Goal: Transaction & Acquisition: Download file/media

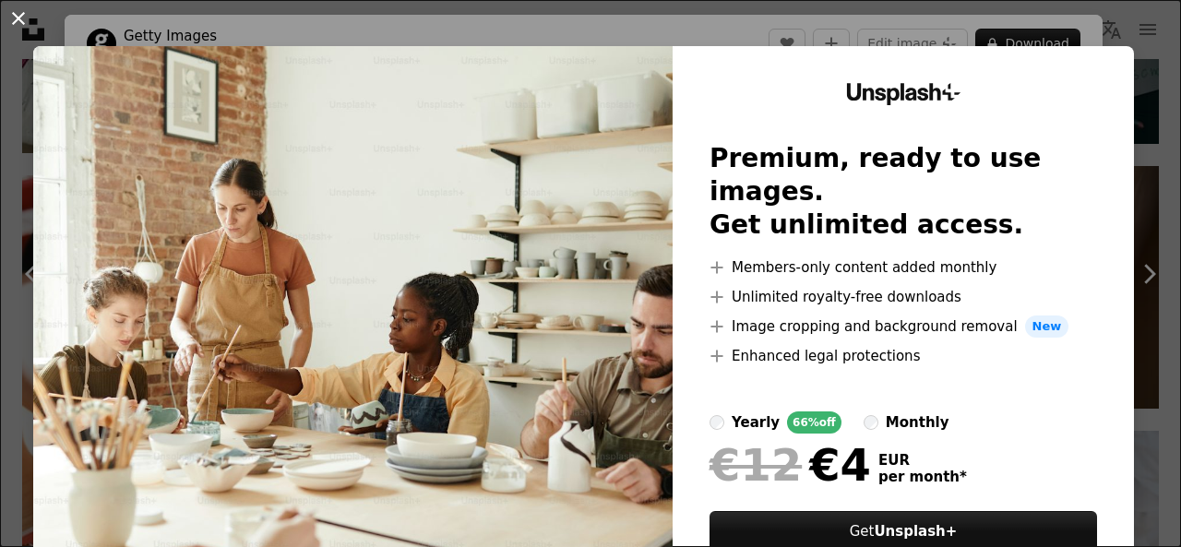
click at [20, 14] on button "An X shape" at bounding box center [18, 18] width 22 height 22
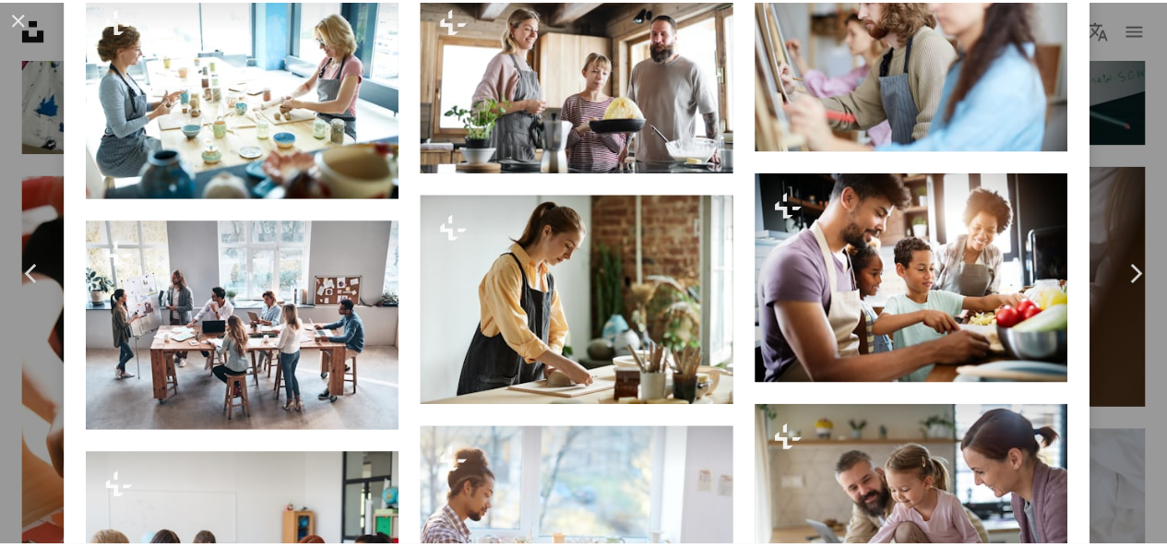
scroll to position [1568, 0]
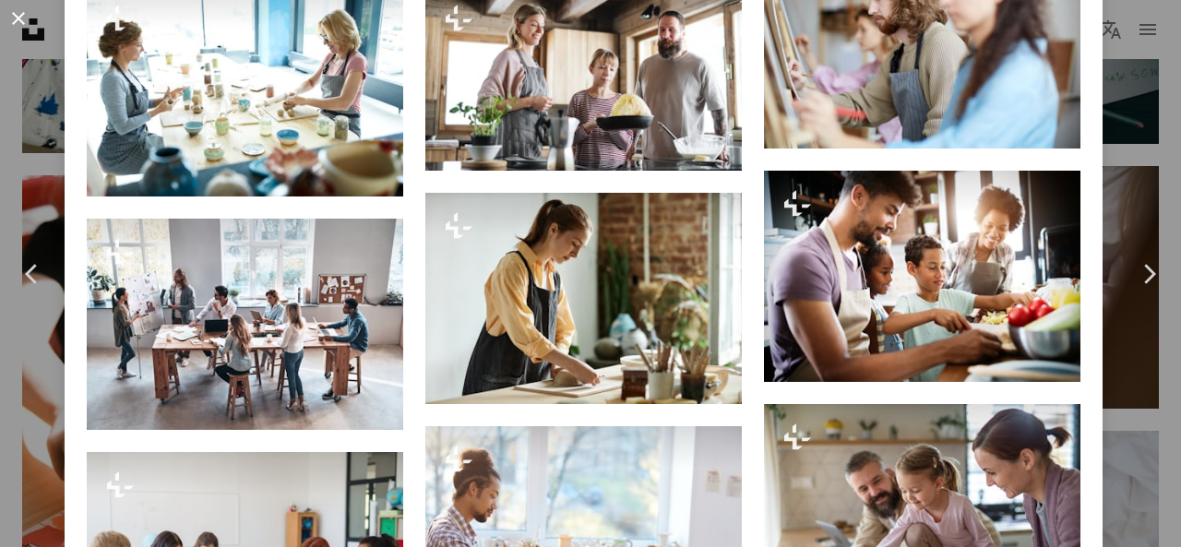
click at [15, 9] on button "An X shape" at bounding box center [18, 18] width 22 height 22
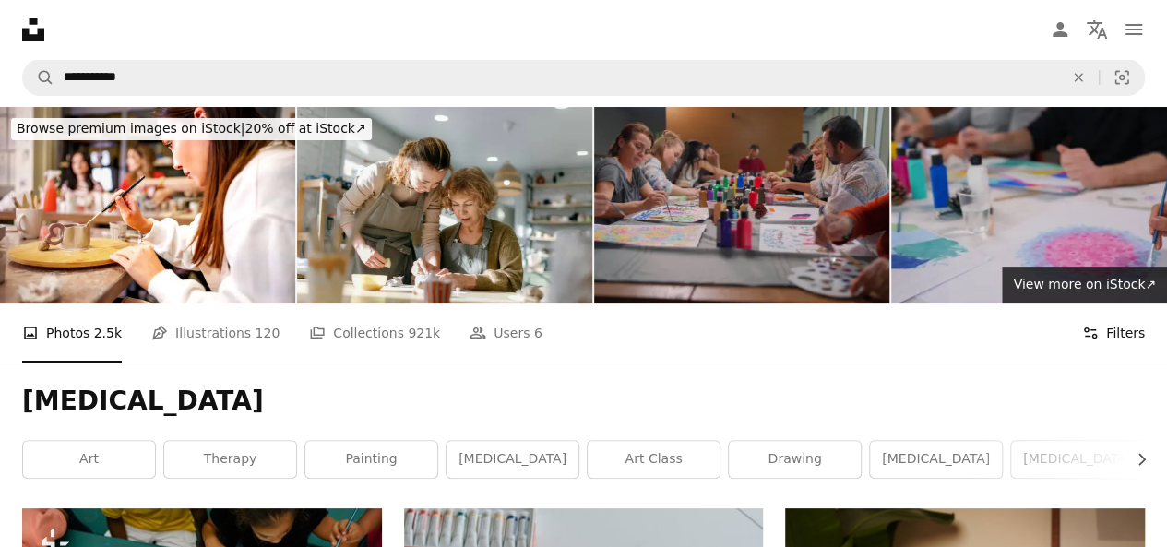
click at [1090, 327] on icon at bounding box center [1090, 332] width 13 height 11
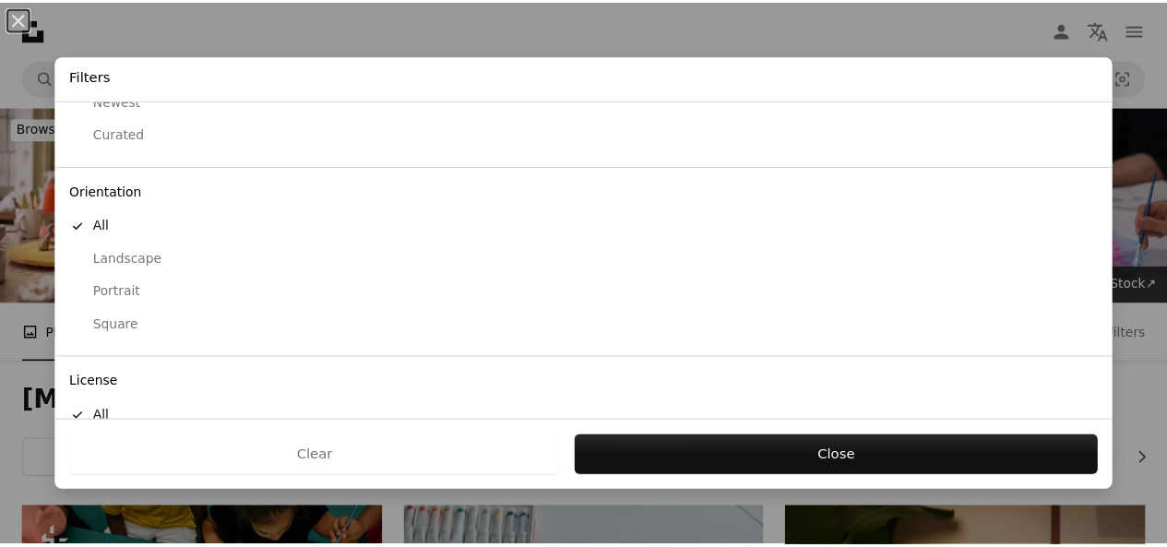
scroll to position [182, 0]
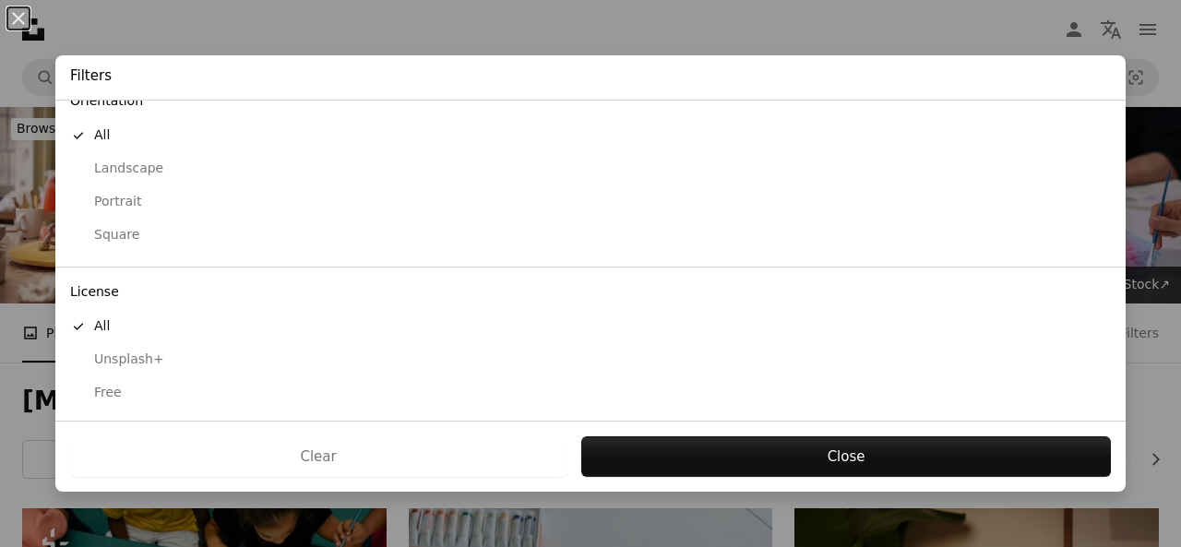
click at [92, 391] on div "Free" at bounding box center [590, 393] width 1040 height 18
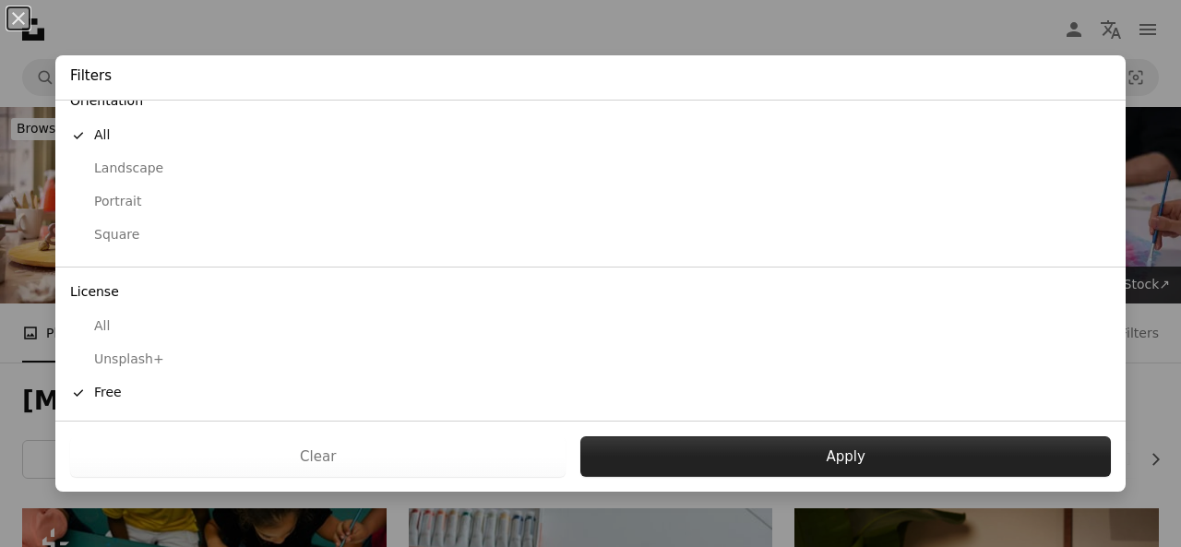
click at [762, 454] on button "Apply" at bounding box center [845, 456] width 530 height 41
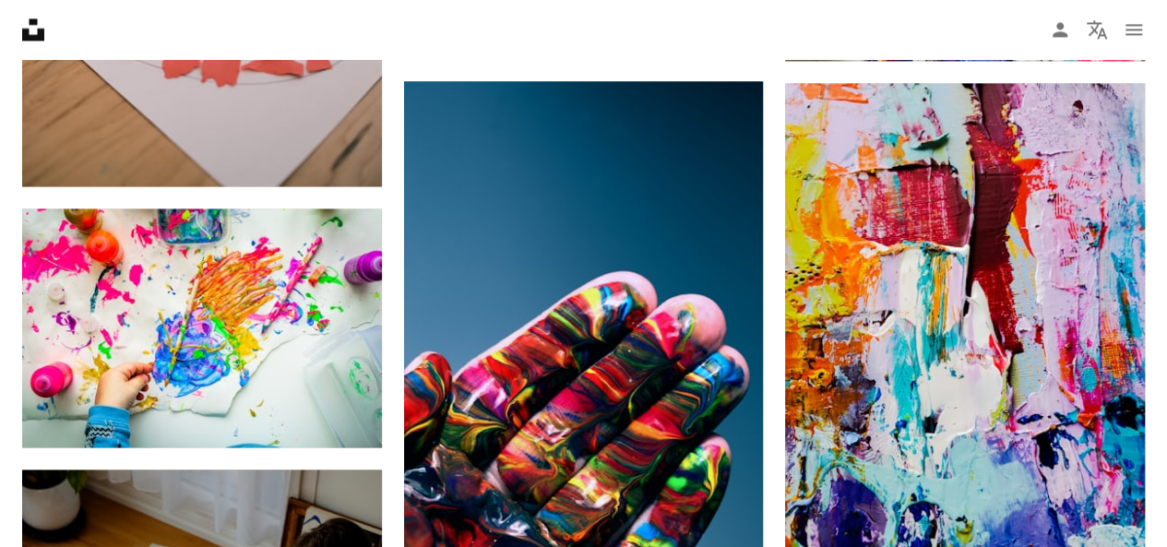
scroll to position [1384, 0]
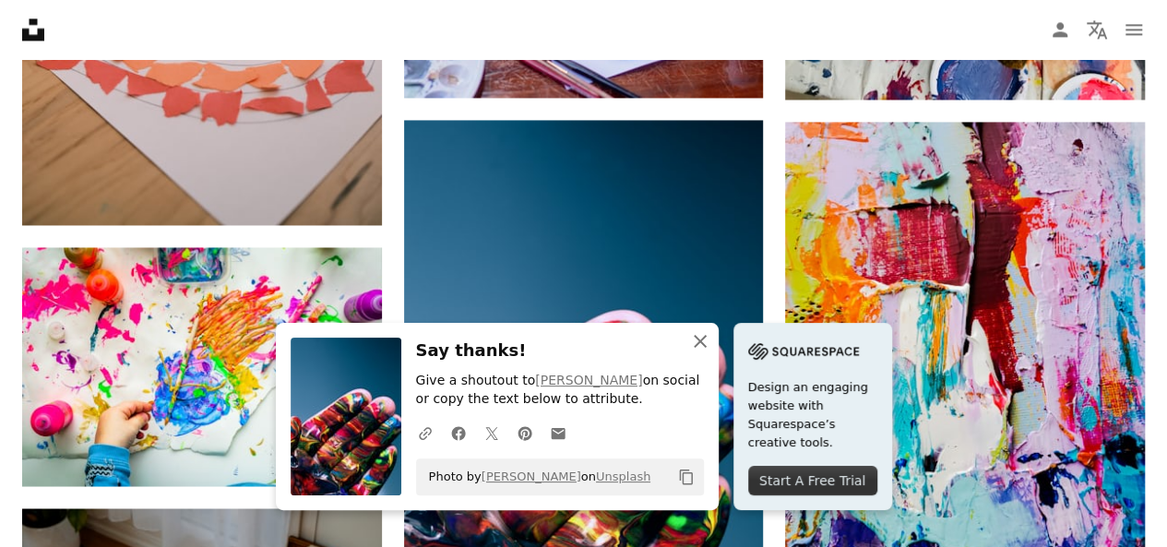
click at [707, 346] on icon "button" at bounding box center [700, 341] width 13 height 13
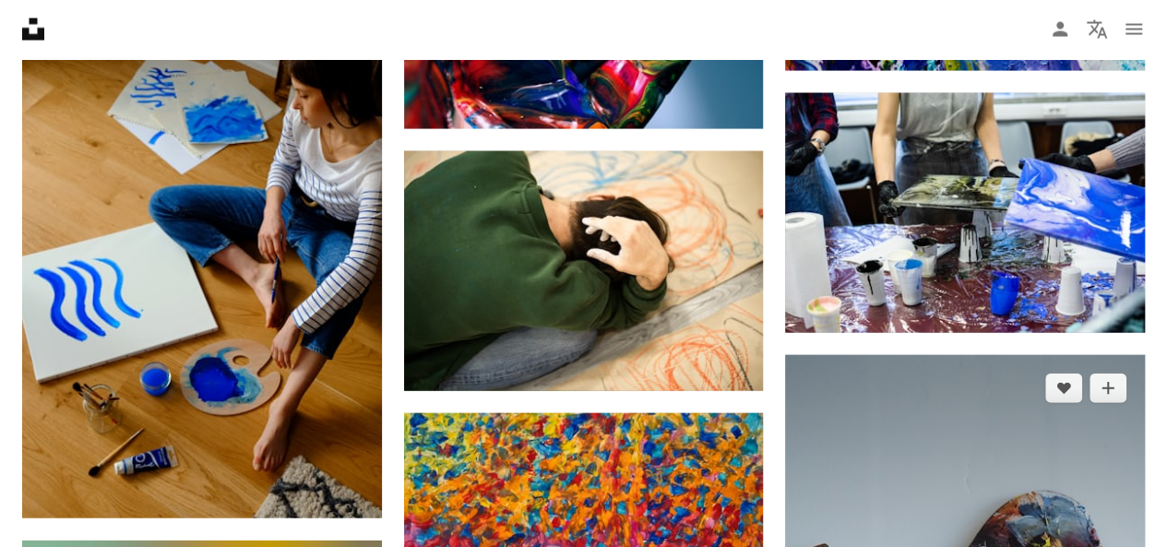
scroll to position [1937, 0]
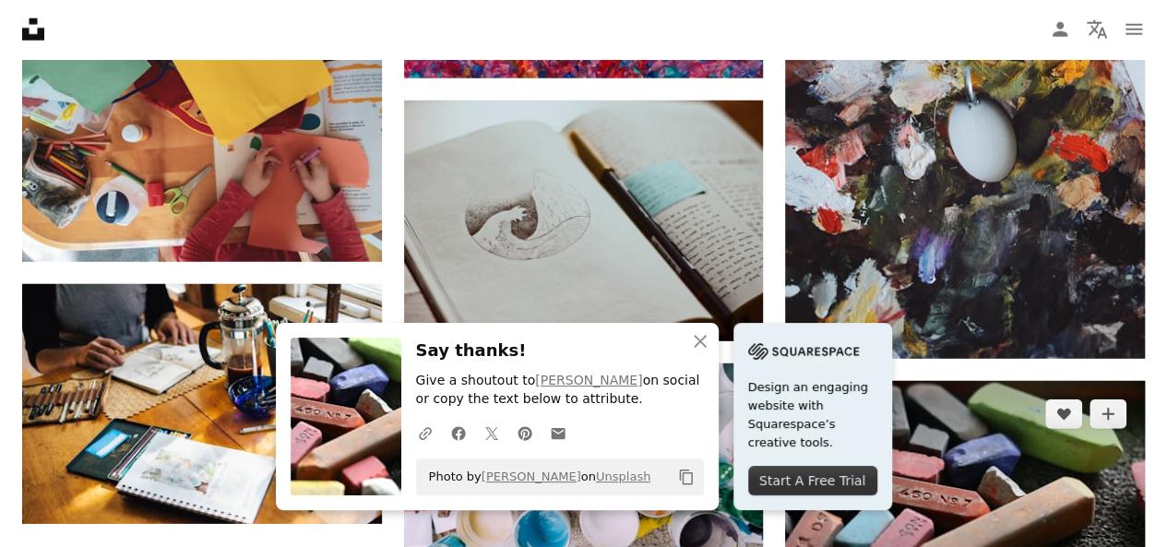
scroll to position [2490, 0]
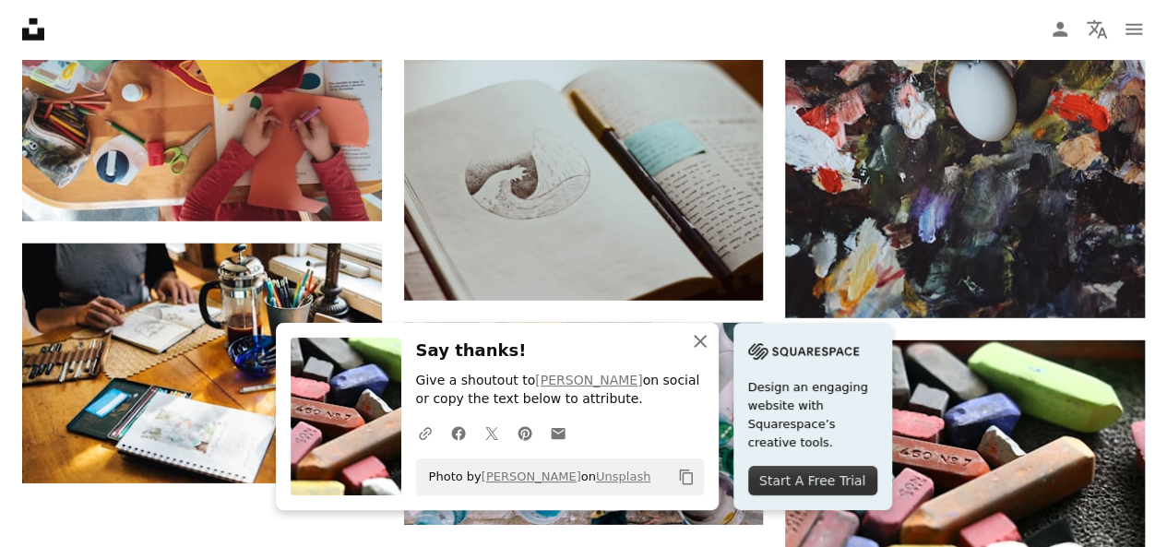
click at [707, 341] on icon "button" at bounding box center [700, 341] width 13 height 13
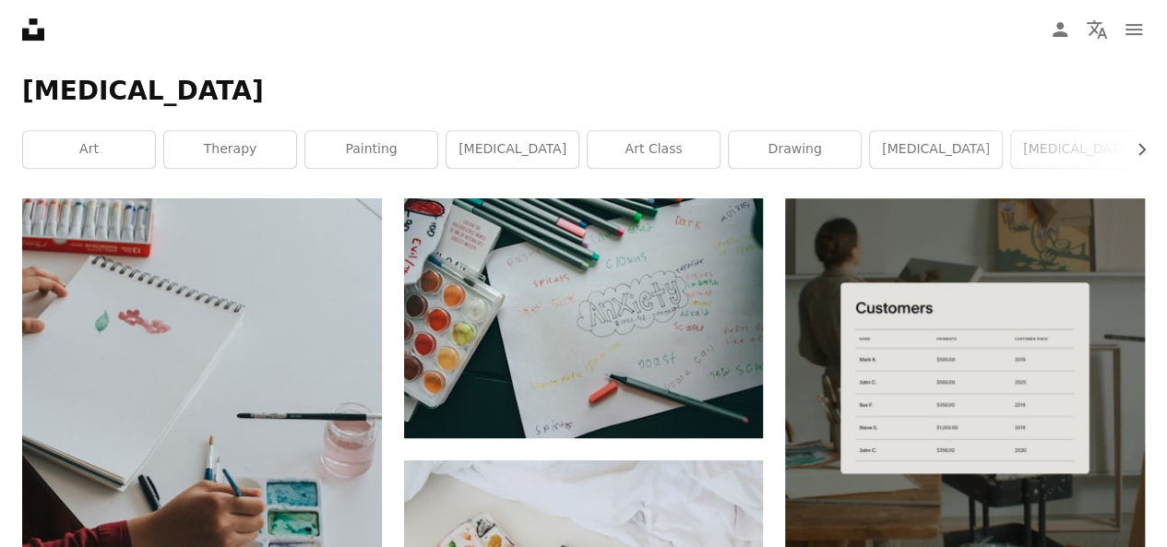
scroll to position [0, 0]
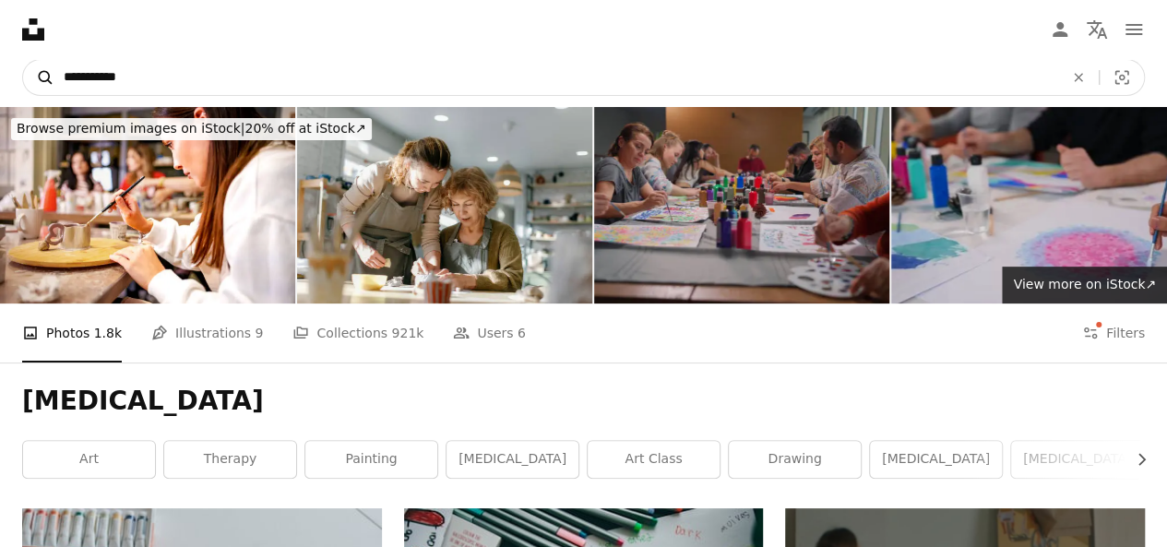
drag, startPoint x: 157, startPoint y: 71, endPoint x: 52, endPoint y: 60, distance: 105.7
click at [52, 60] on form "**********" at bounding box center [583, 77] width 1123 height 37
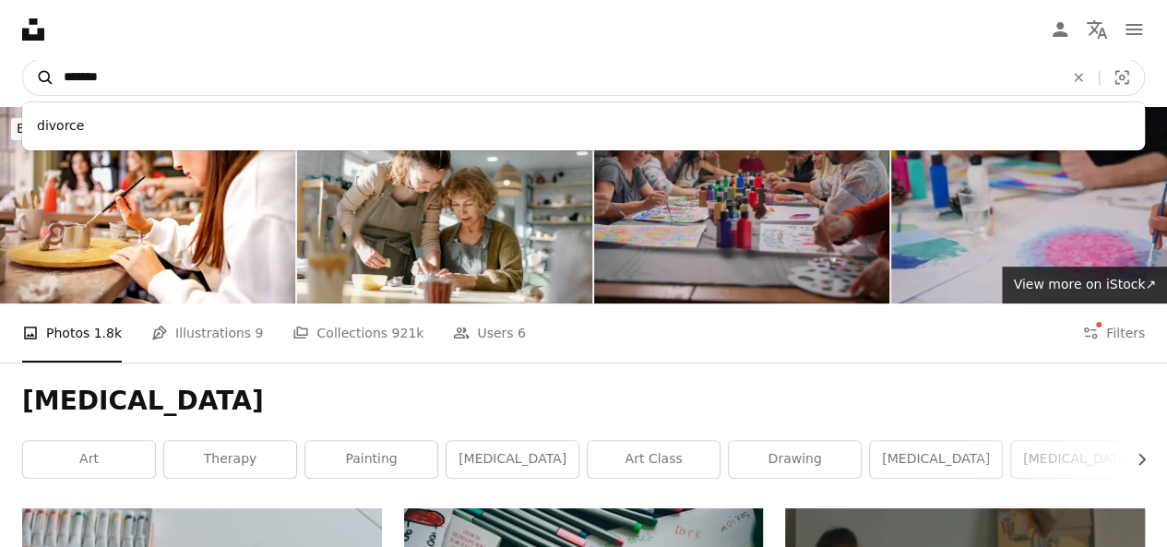
type input "*******"
click at [23, 60] on button "A magnifying glass" at bounding box center [38, 77] width 31 height 35
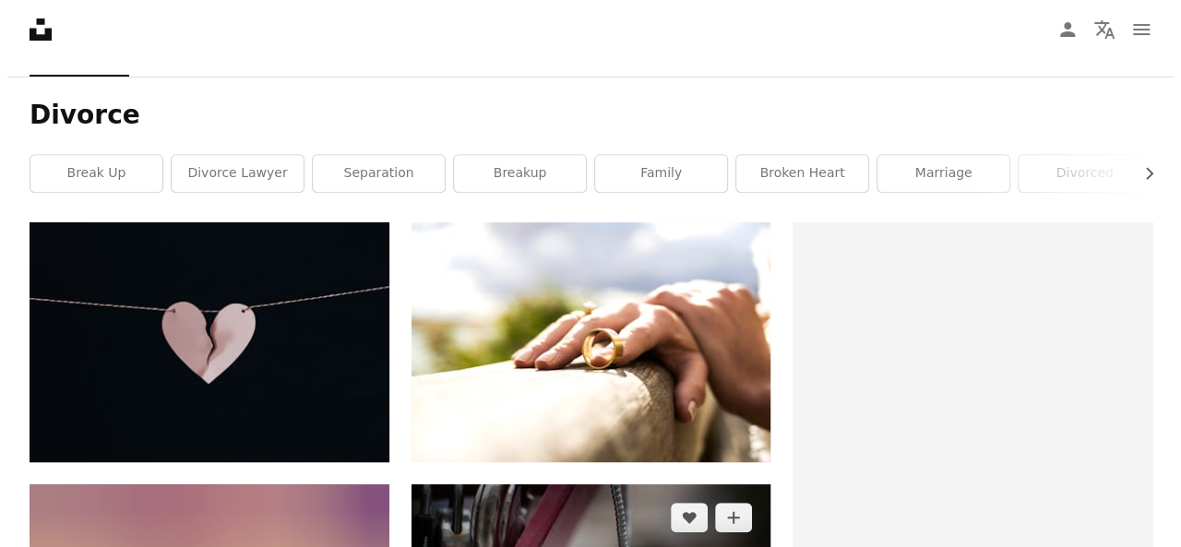
scroll to position [369, 0]
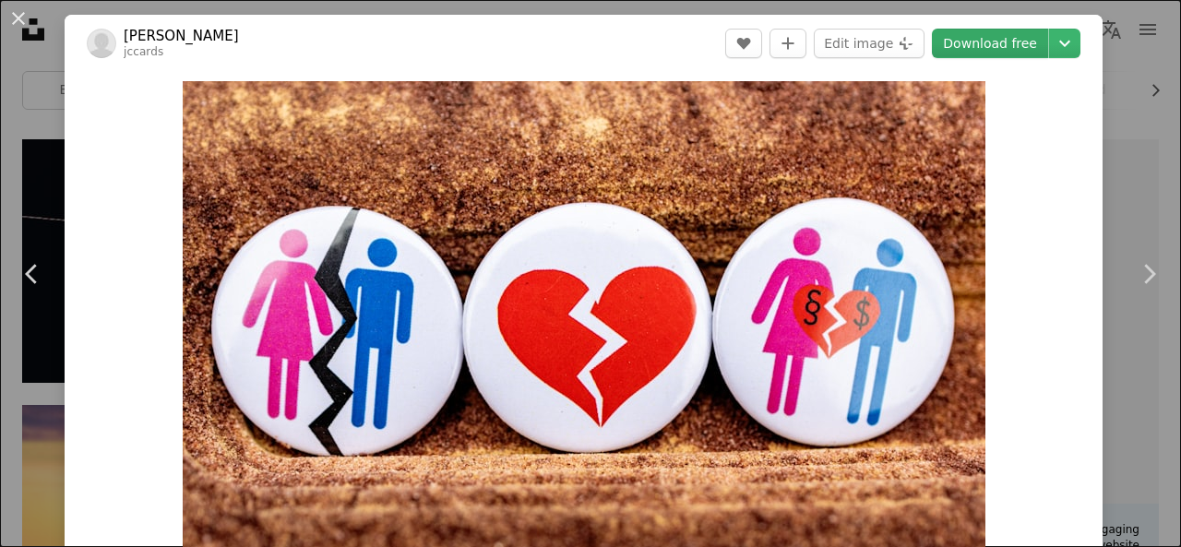
click at [978, 38] on link "Download free" at bounding box center [990, 44] width 116 height 30
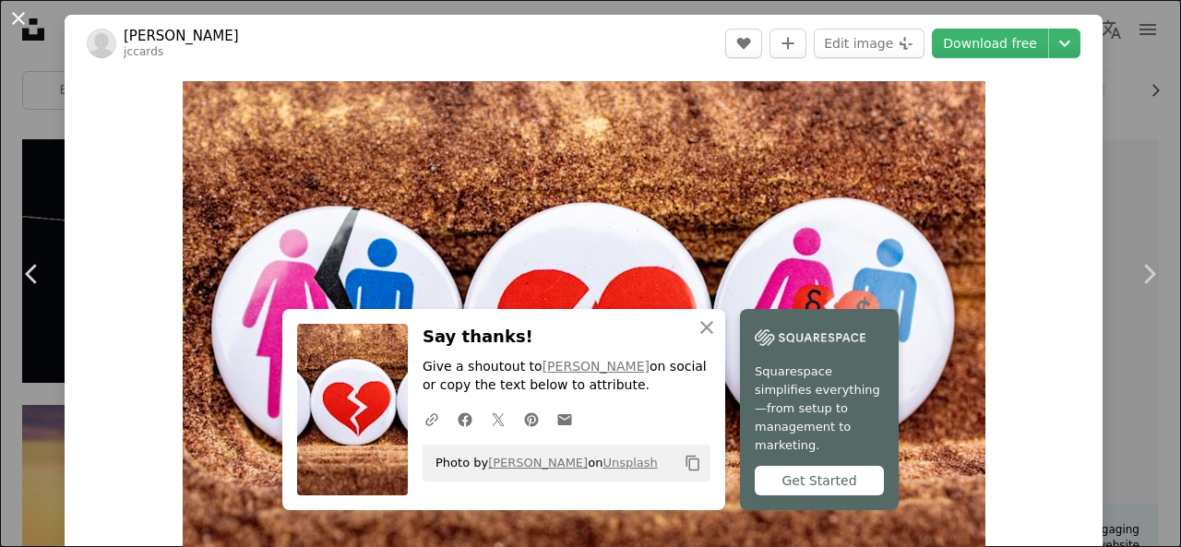
click at [21, 18] on button "An X shape" at bounding box center [18, 18] width 22 height 22
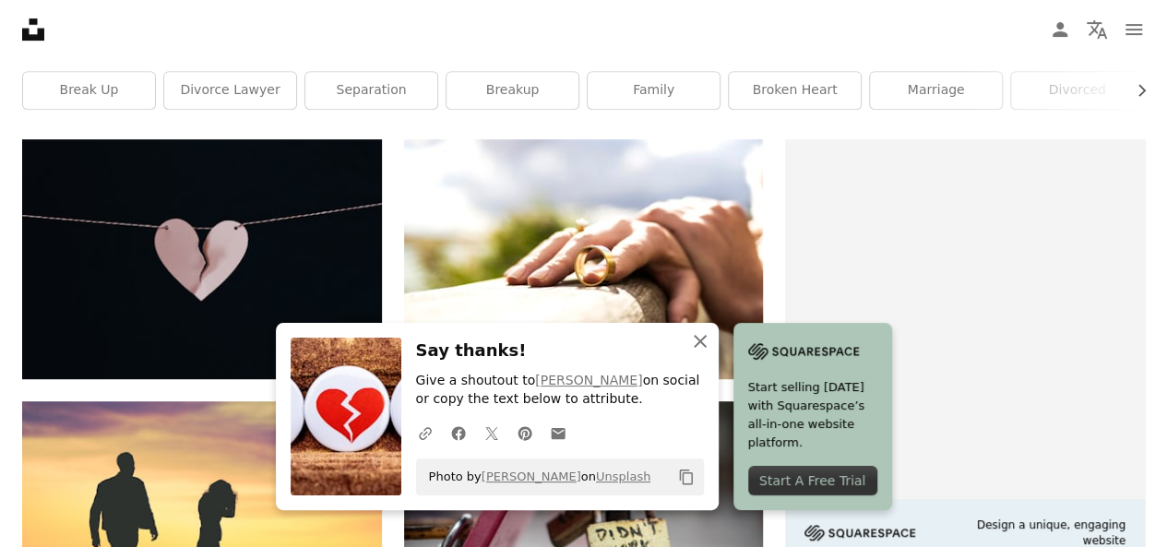
click at [707, 339] on icon "button" at bounding box center [700, 341] width 13 height 13
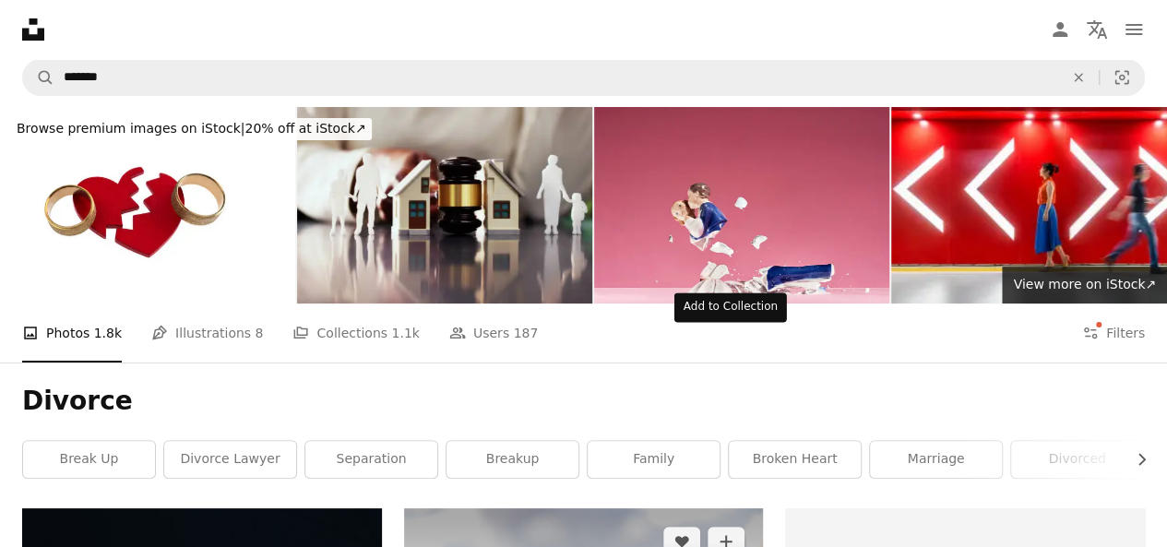
scroll to position [92, 0]
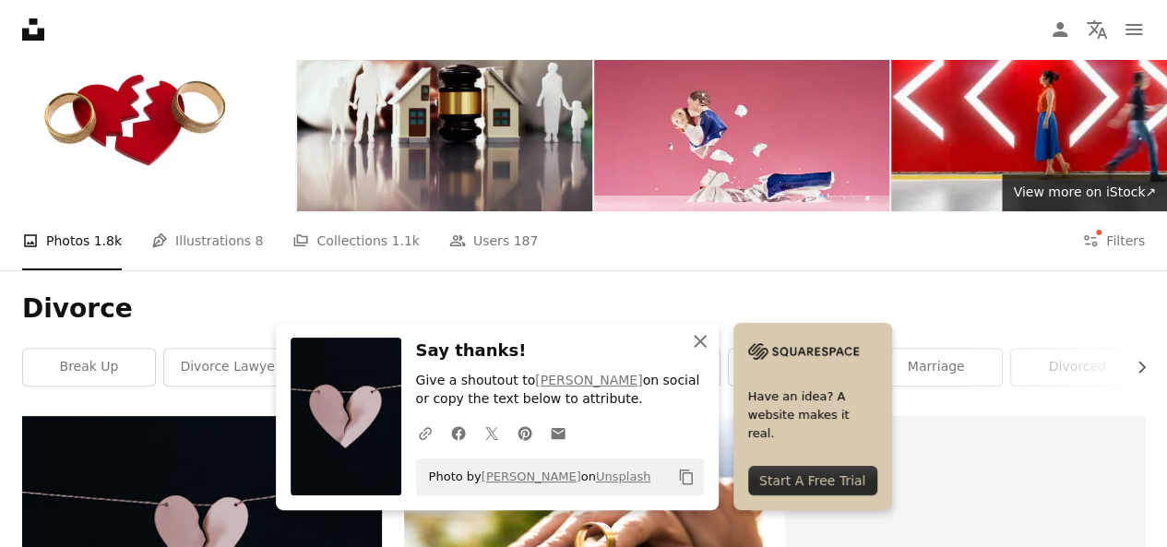
click at [711, 339] on icon "An X shape" at bounding box center [700, 341] width 22 height 22
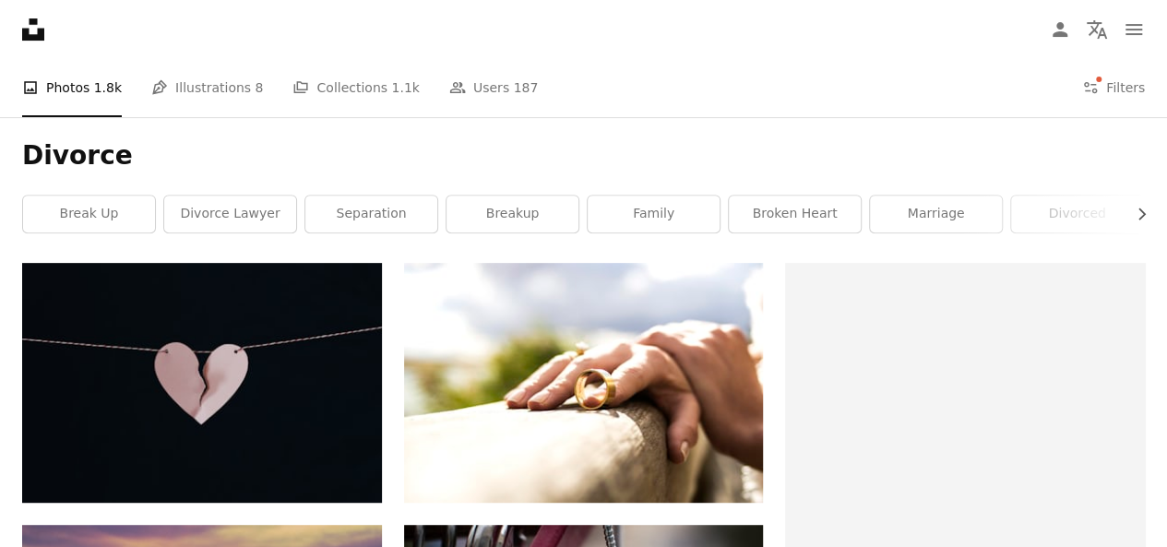
scroll to position [277, 0]
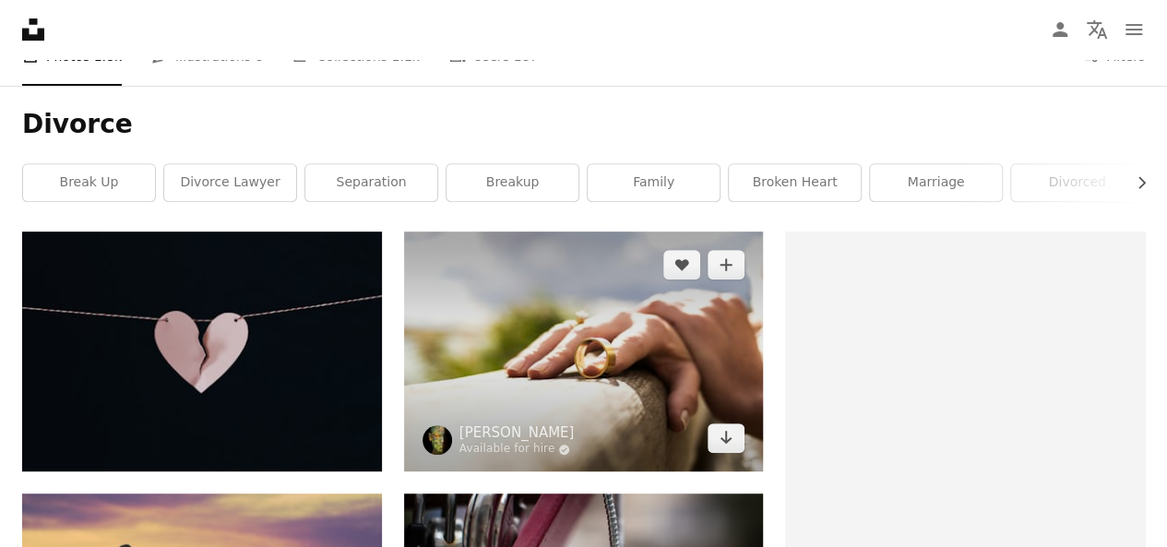
click at [626, 232] on img at bounding box center [584, 352] width 360 height 240
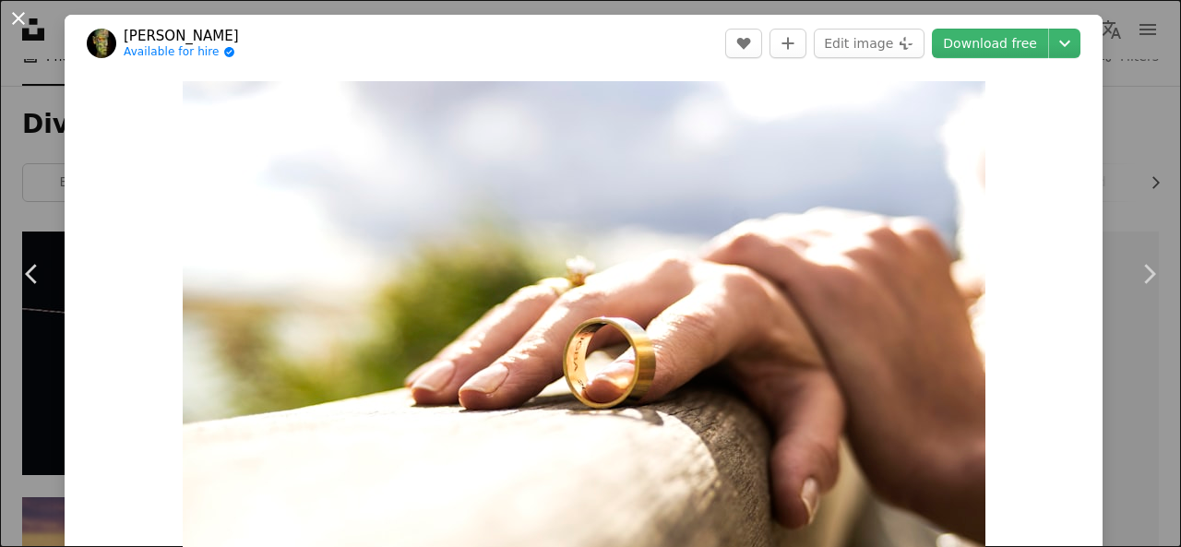
click at [12, 14] on button "An X shape" at bounding box center [18, 18] width 22 height 22
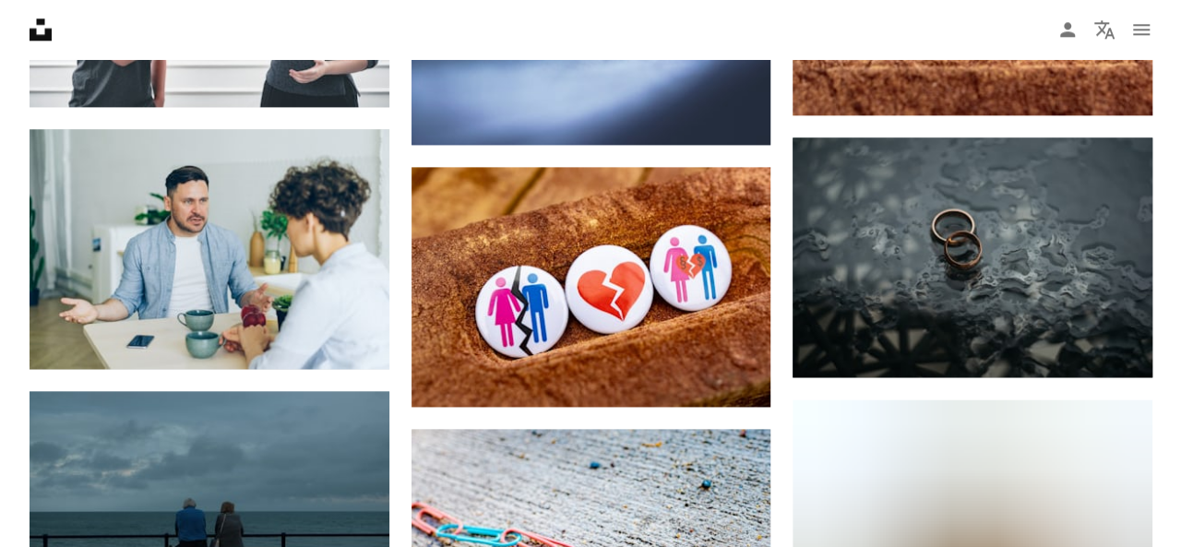
scroll to position [1291, 0]
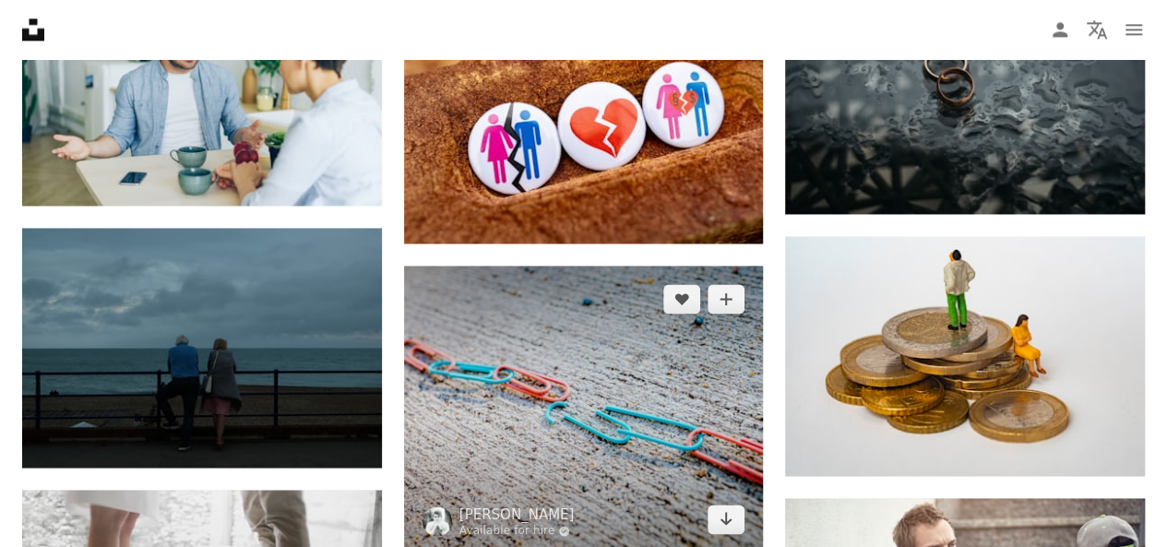
click at [566, 266] on img at bounding box center [584, 410] width 360 height 288
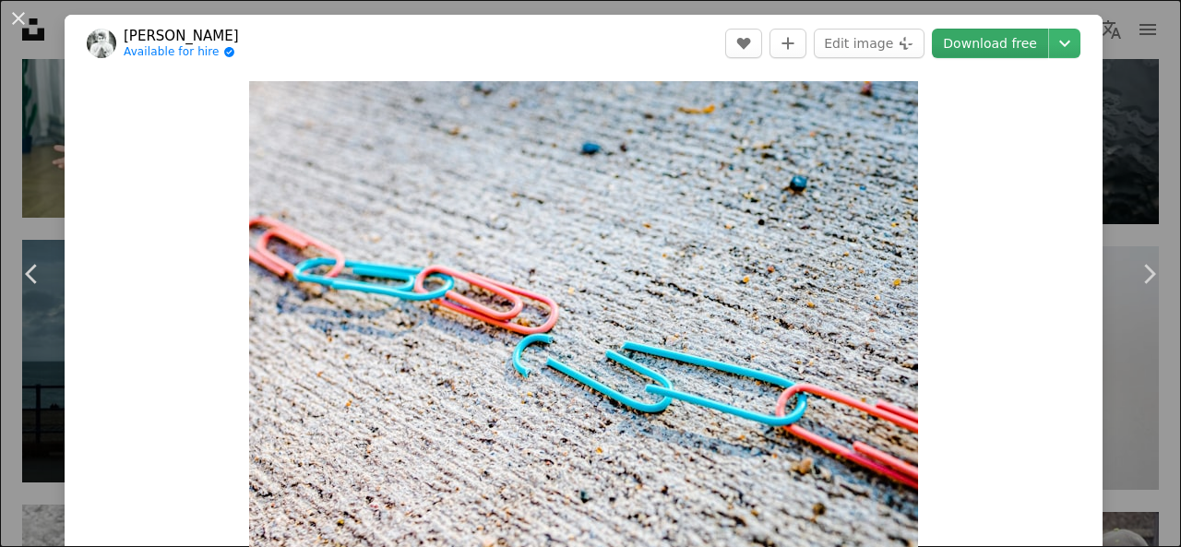
click at [958, 42] on link "Download free" at bounding box center [990, 44] width 116 height 30
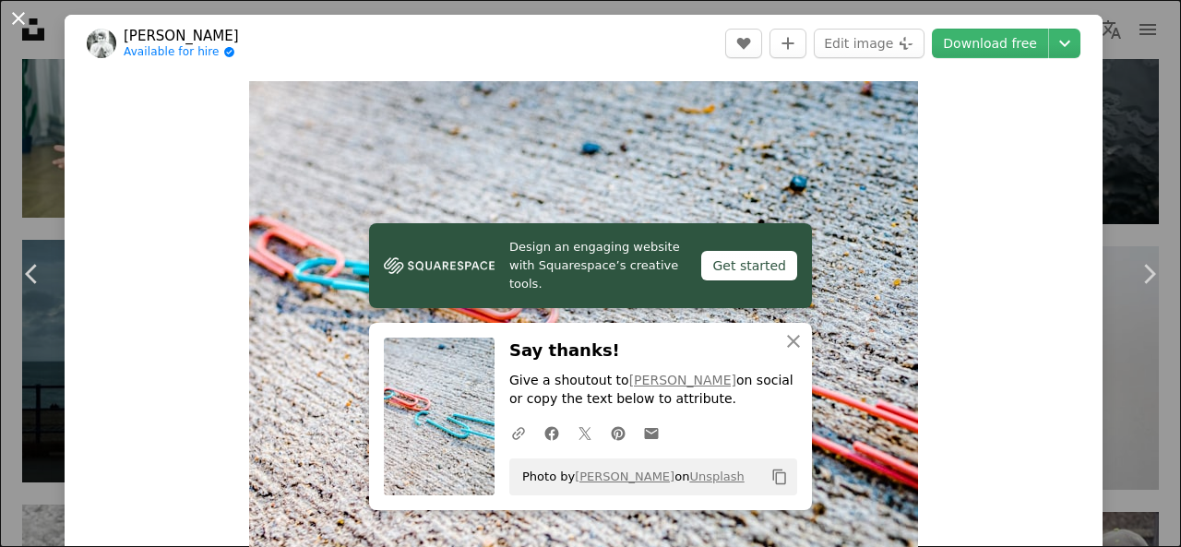
click at [18, 12] on button "An X shape" at bounding box center [18, 18] width 22 height 22
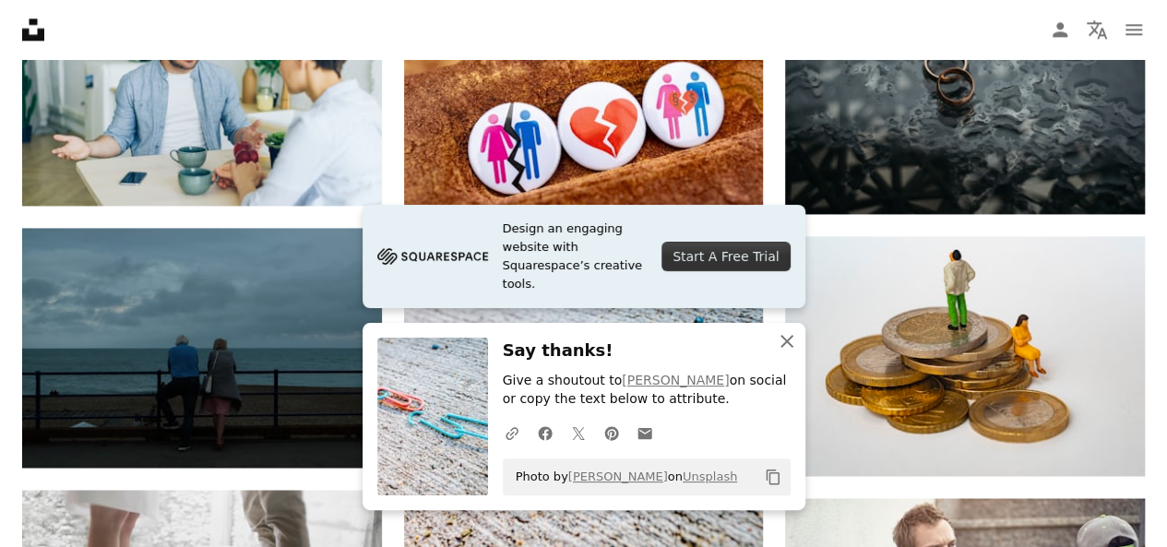
click at [787, 339] on icon "An X shape" at bounding box center [787, 341] width 22 height 22
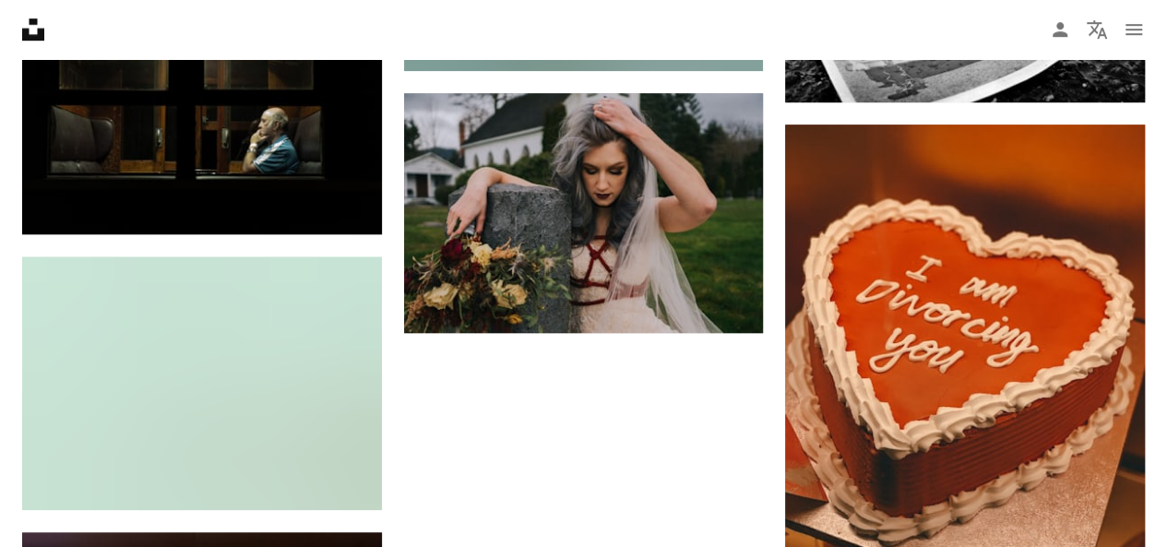
scroll to position [4151, 0]
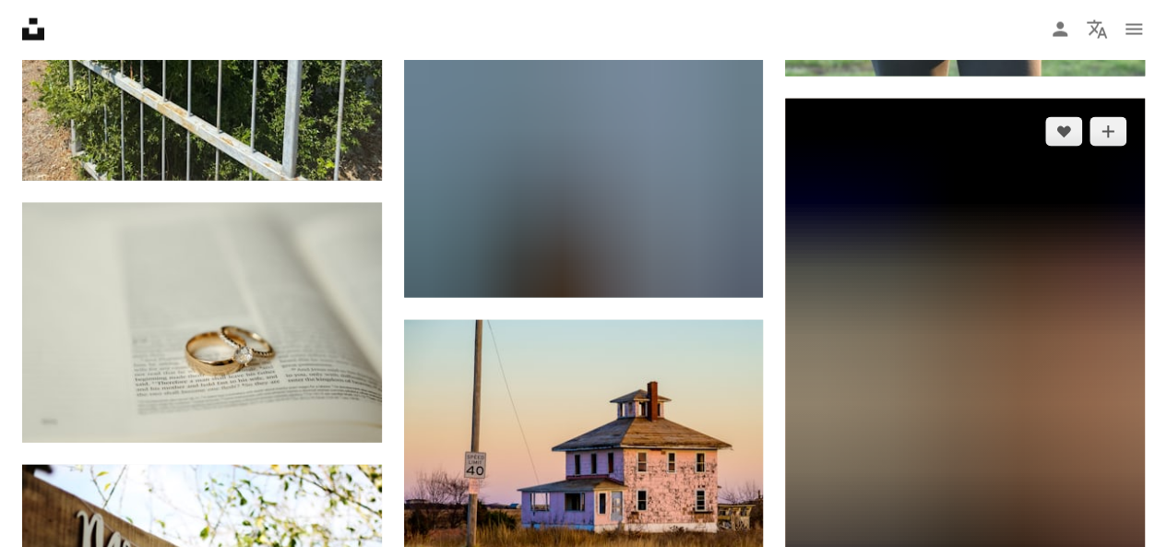
scroll to position [5534, 0]
